Goal: Navigation & Orientation: Find specific page/section

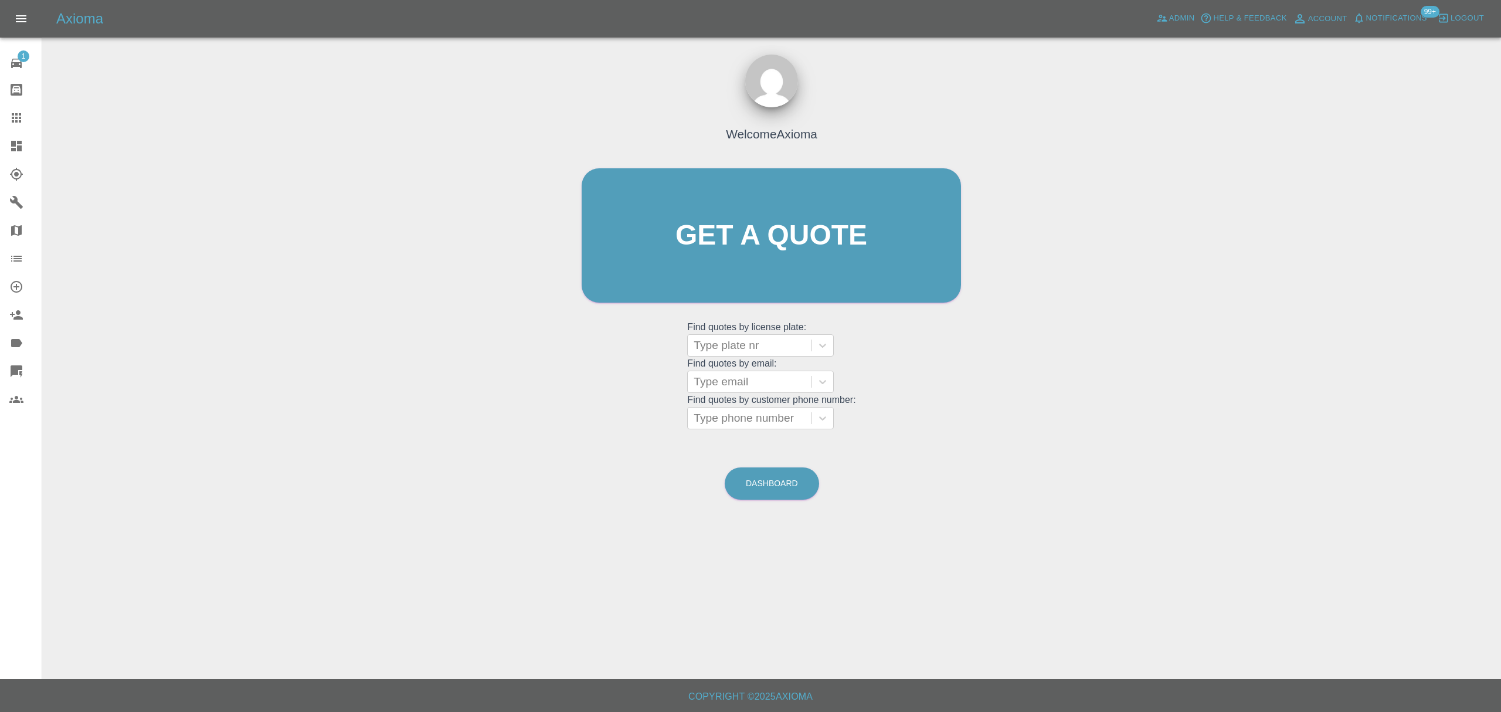
click at [1408, 15] on span "Notifications" at bounding box center [1396, 18] width 61 height 13
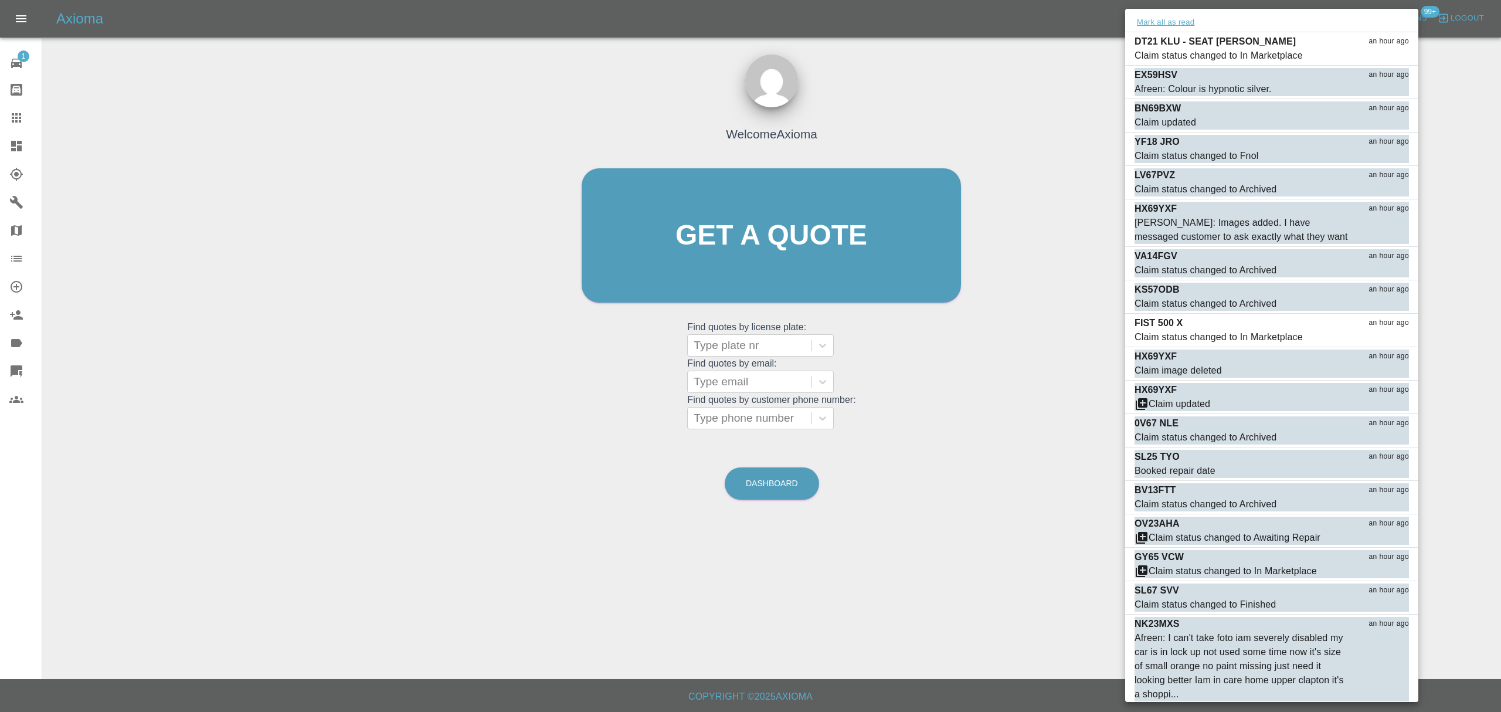
click at [1178, 23] on button "Mark all as read" at bounding box center [1166, 22] width 62 height 13
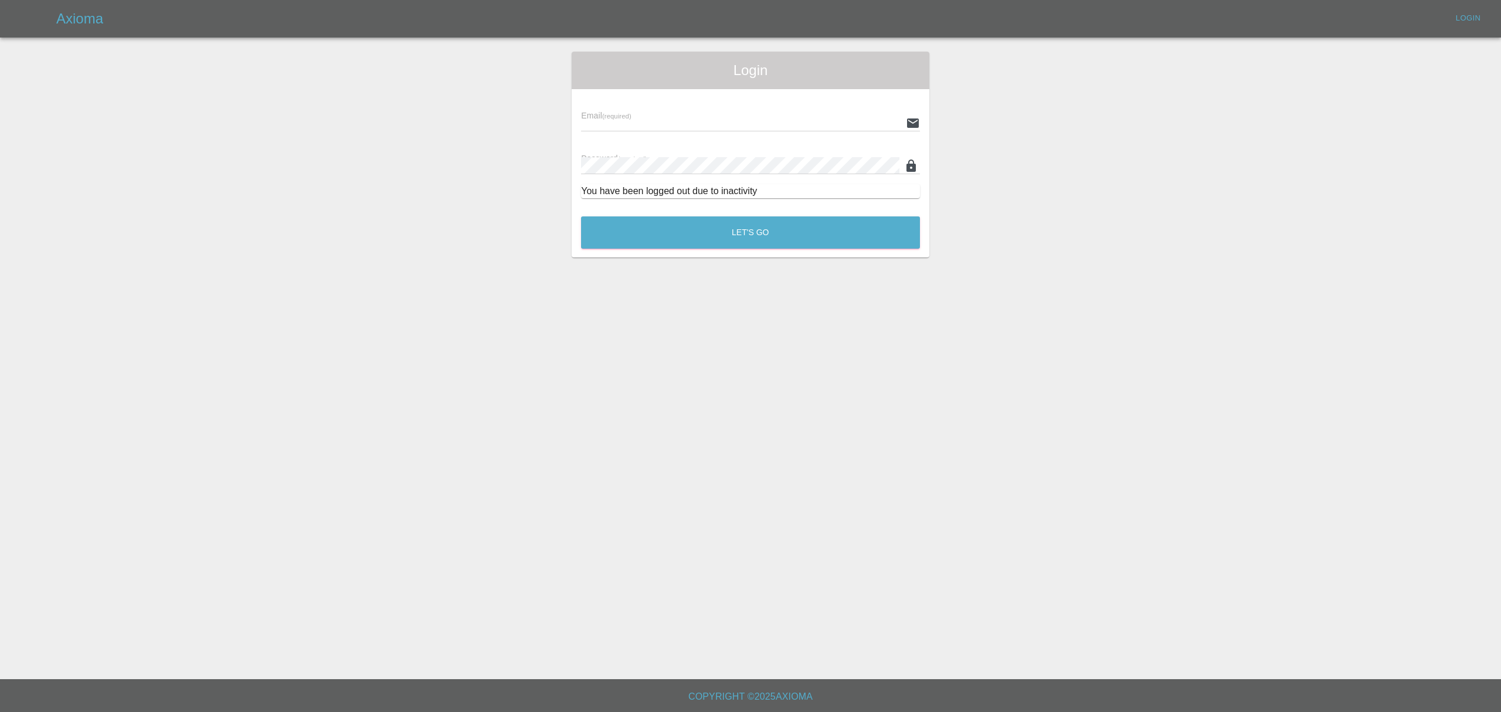
type input "[PERSON_NAME][EMAIL_ADDRESS][DOMAIN_NAME]"
click at [1098, 268] on main "Login Email (required) [PERSON_NAME][EMAIL_ADDRESS][DOMAIN_NAME] Password (requ…" at bounding box center [750, 339] width 1501 height 679
drag, startPoint x: 820, startPoint y: 254, endPoint x: 814, endPoint y: 228, distance: 26.9
click at [817, 244] on div "Login Email (required) [PERSON_NAME][EMAIL_ADDRESS][DOMAIN_NAME] Password (requ…" at bounding box center [751, 155] width 358 height 206
click at [807, 220] on button "Let's Go" at bounding box center [750, 232] width 339 height 32
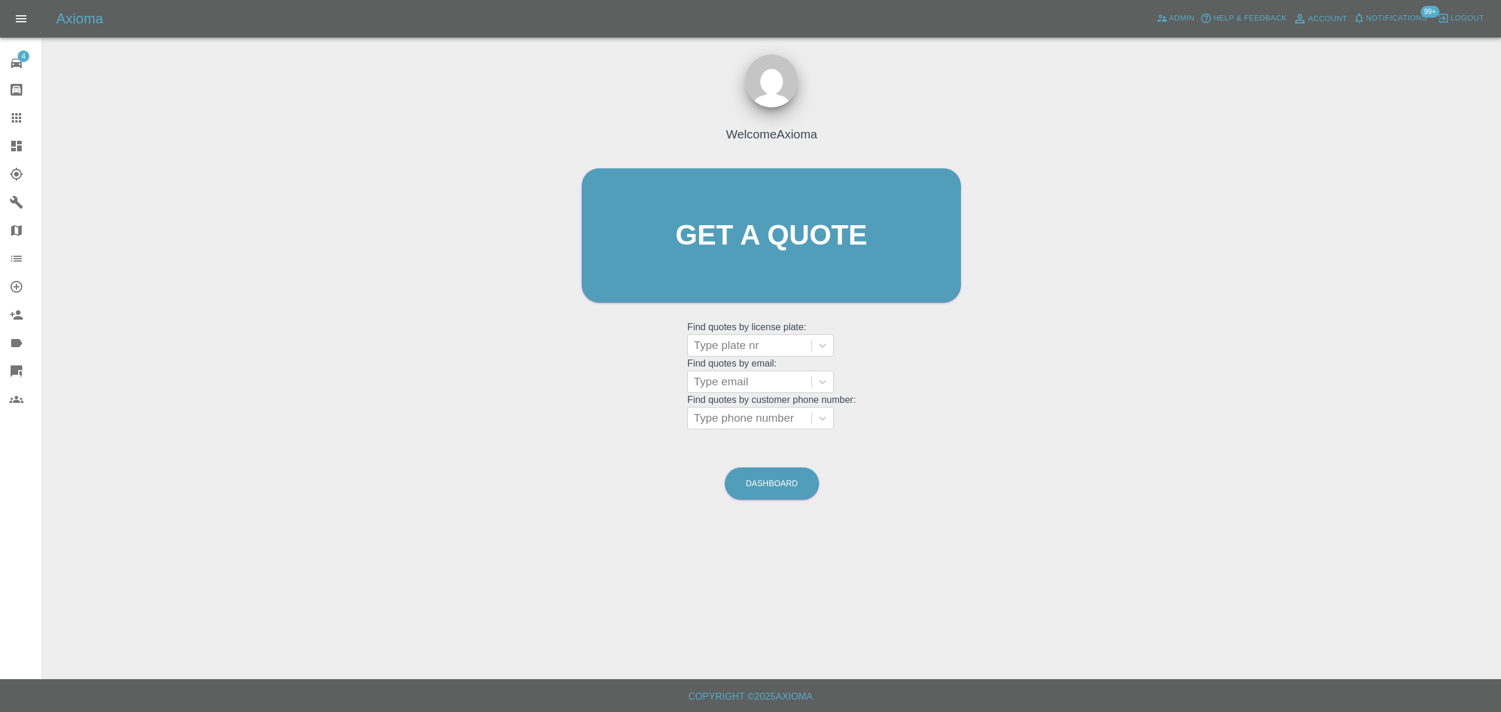
click at [1404, 21] on span "Notifications" at bounding box center [1396, 18] width 61 height 13
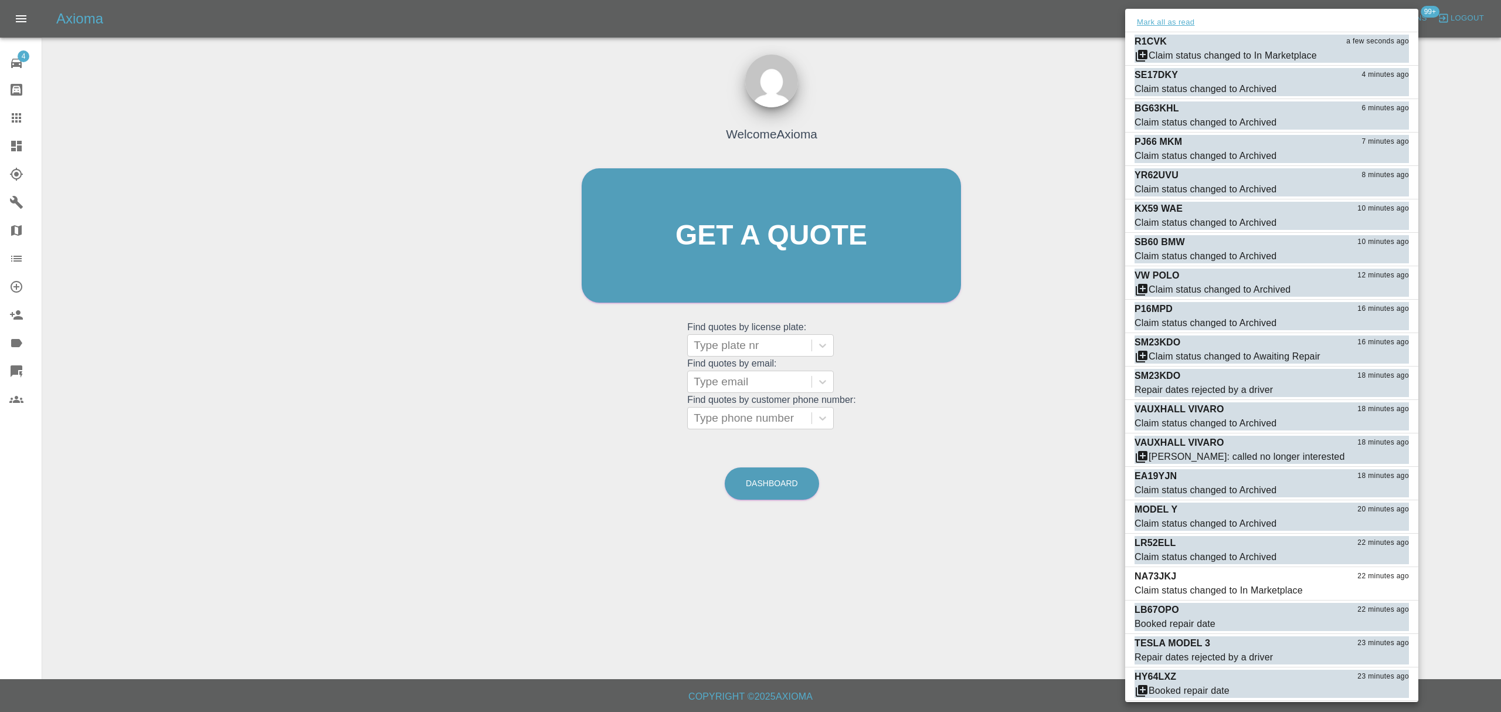
click at [1163, 23] on button "Mark all as read" at bounding box center [1166, 22] width 62 height 13
click at [1078, 196] on div at bounding box center [750, 356] width 1501 height 712
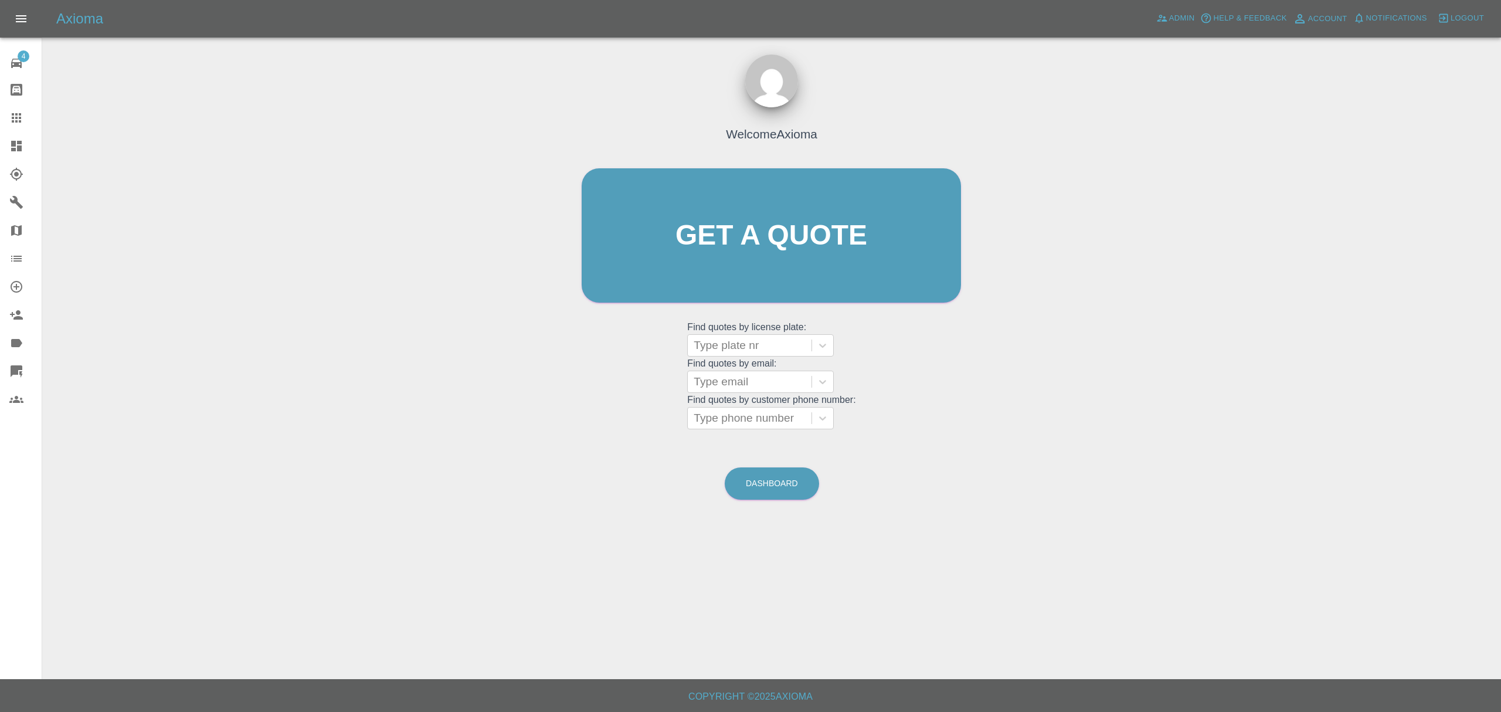
click at [35, 137] on link "Dashboard" at bounding box center [21, 146] width 42 height 28
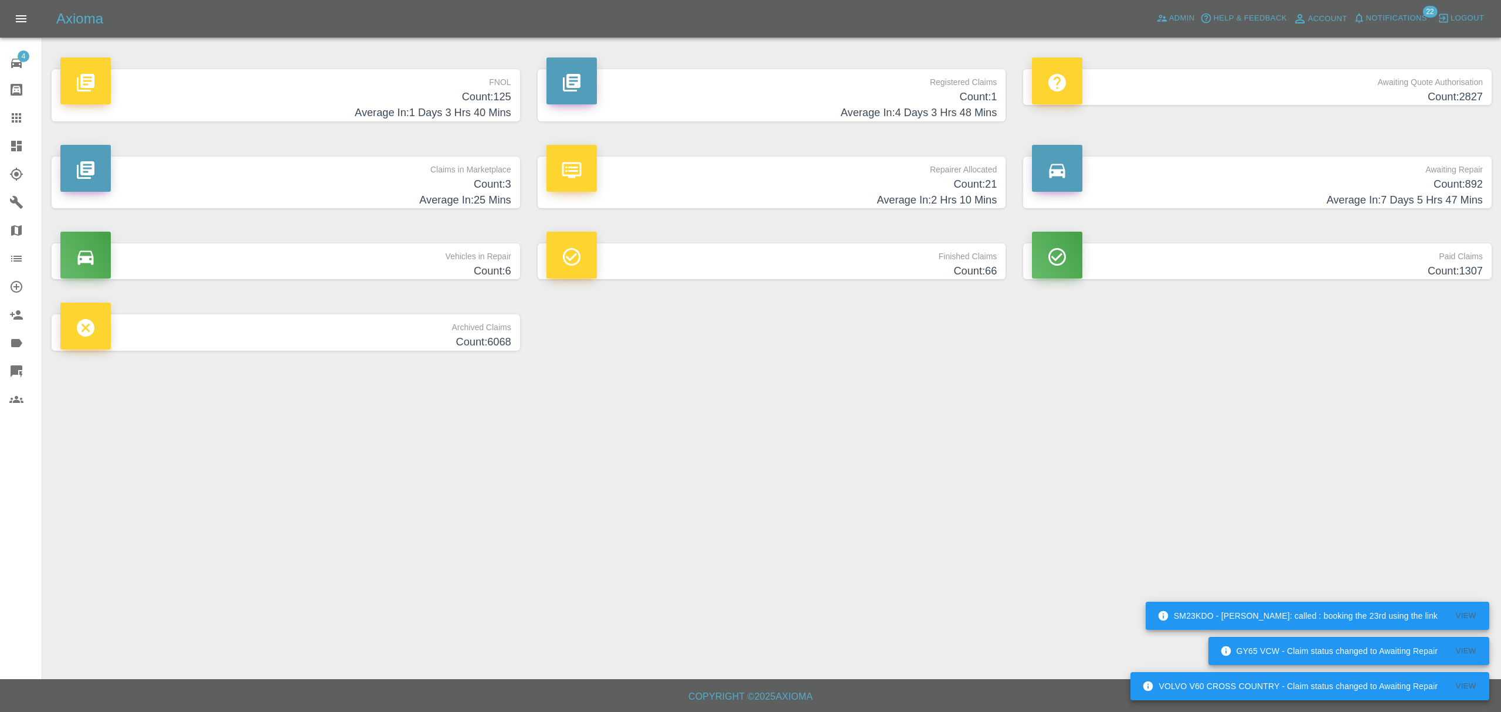
click at [1394, 12] on span "Notifications" at bounding box center [1396, 18] width 61 height 13
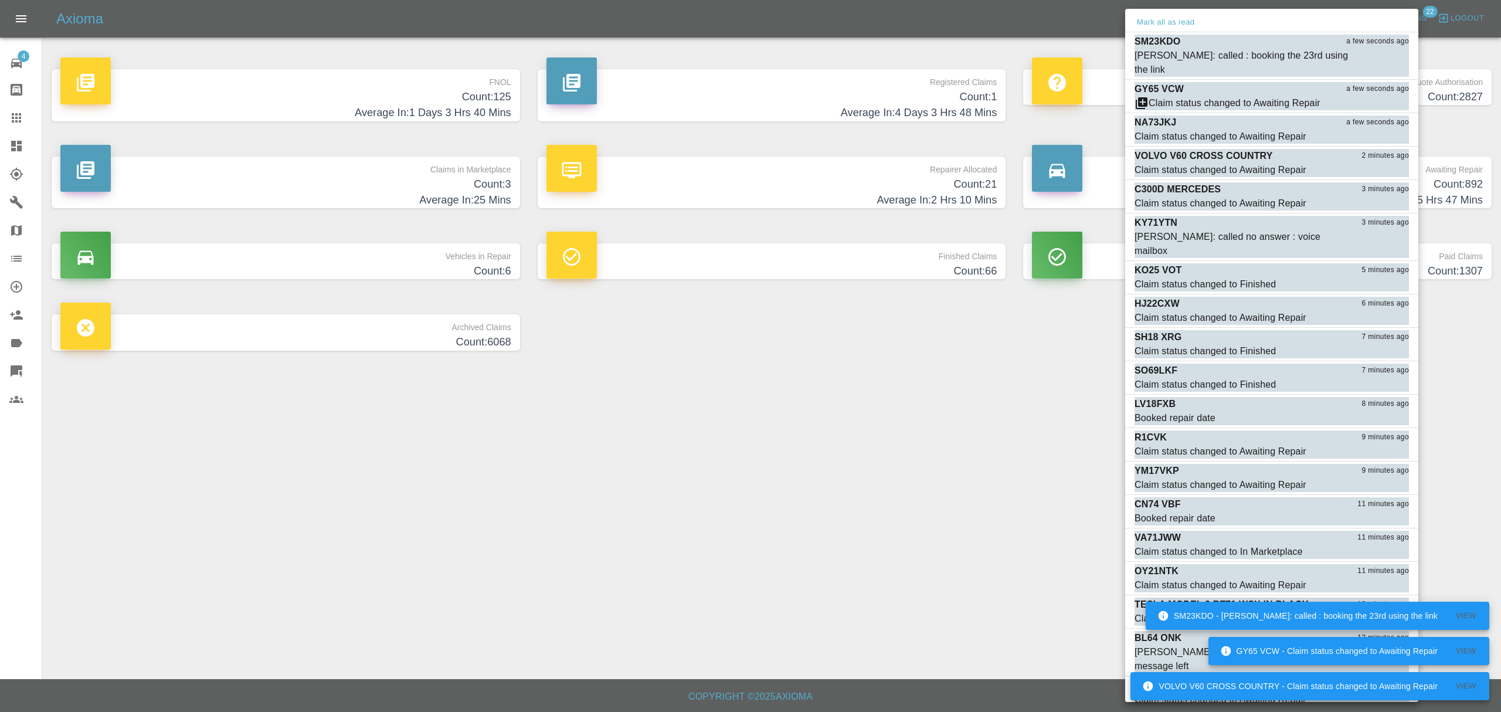
click at [1132, 20] on div "Mark all as read" at bounding box center [1271, 22] width 293 height 19
click at [1168, 22] on button "Mark all as read" at bounding box center [1166, 22] width 62 height 13
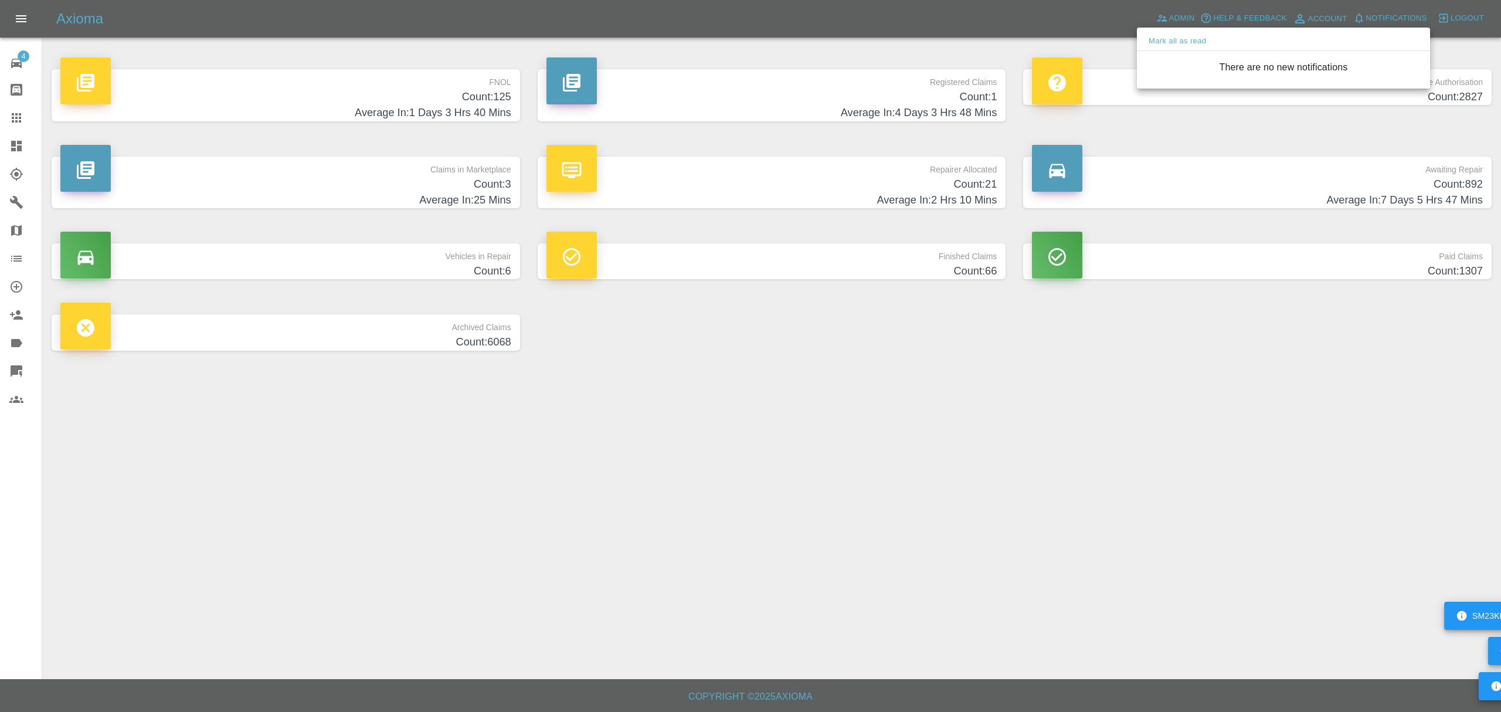
click at [854, 538] on div at bounding box center [750, 356] width 1501 height 712
